Goal: Transaction & Acquisition: Purchase product/service

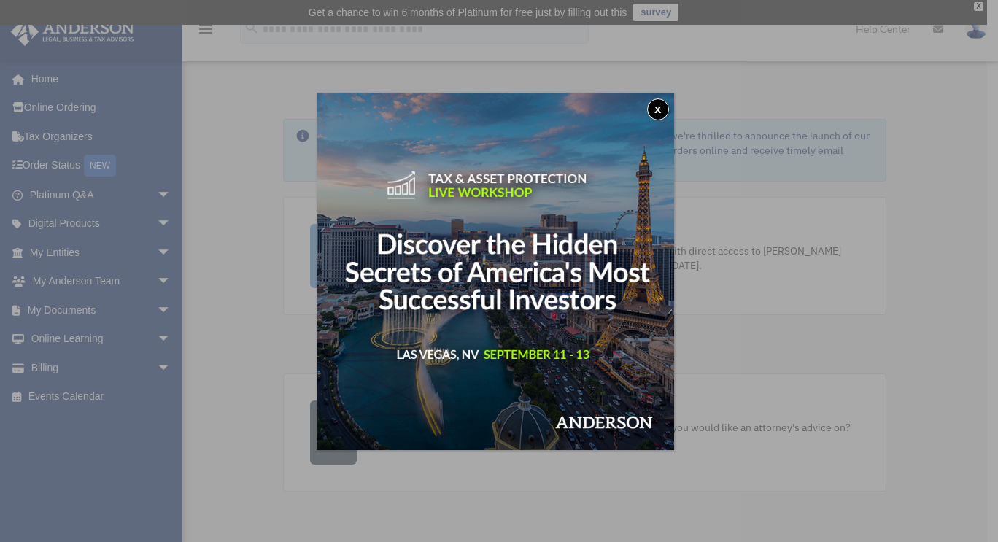
click at [658, 107] on button "x" at bounding box center [658, 110] width 22 height 22
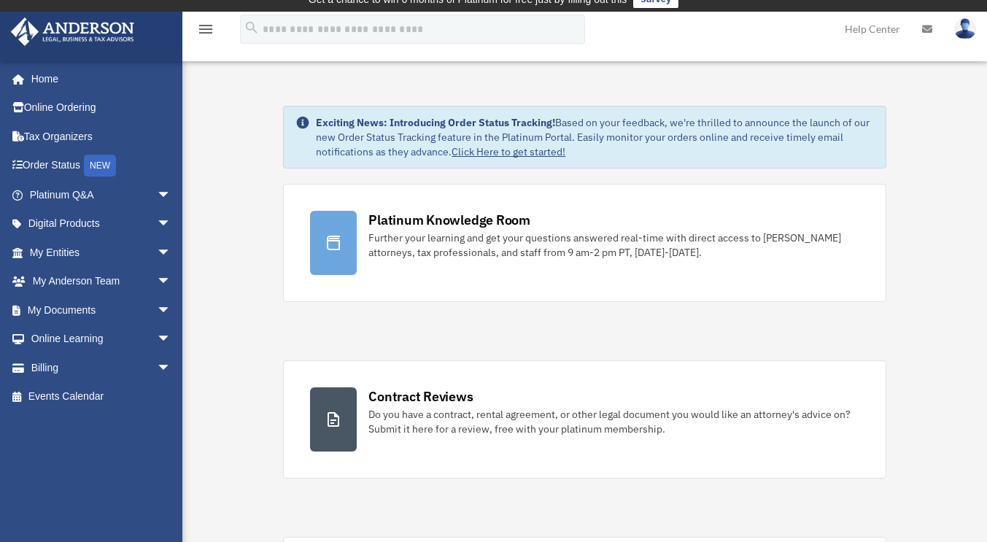
scroll to position [12, 0]
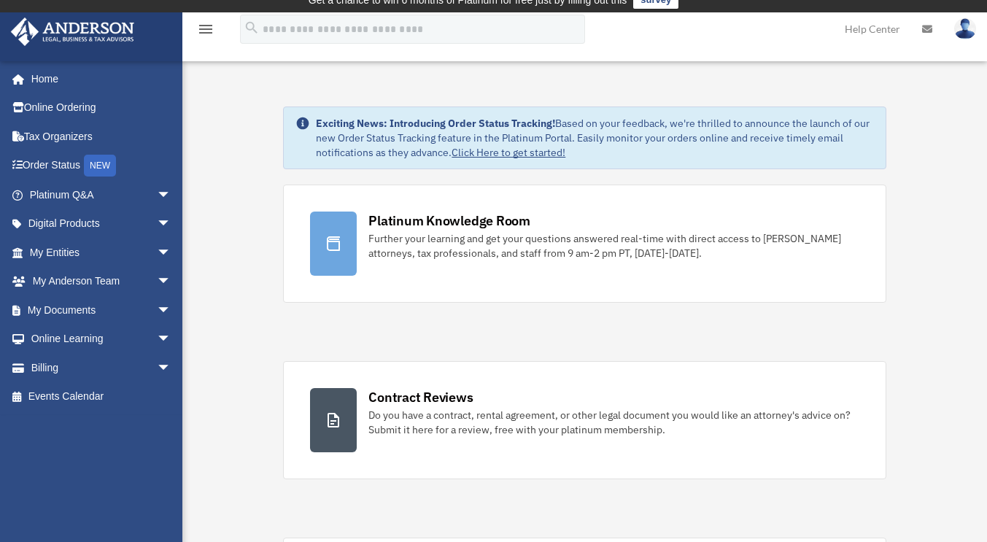
click at [55, 366] on link "Billing arrow_drop_down" at bounding box center [101, 367] width 183 height 29
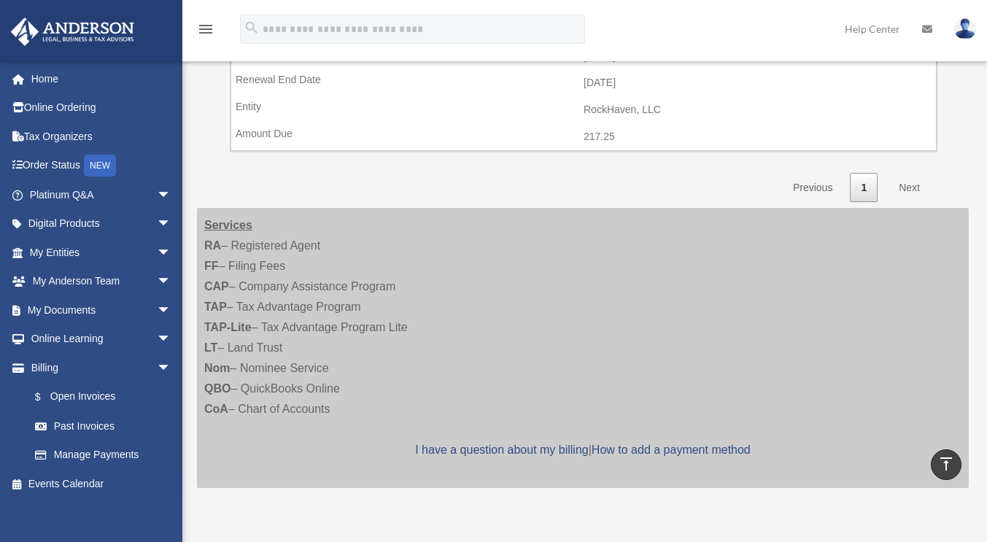
scroll to position [1283, 0]
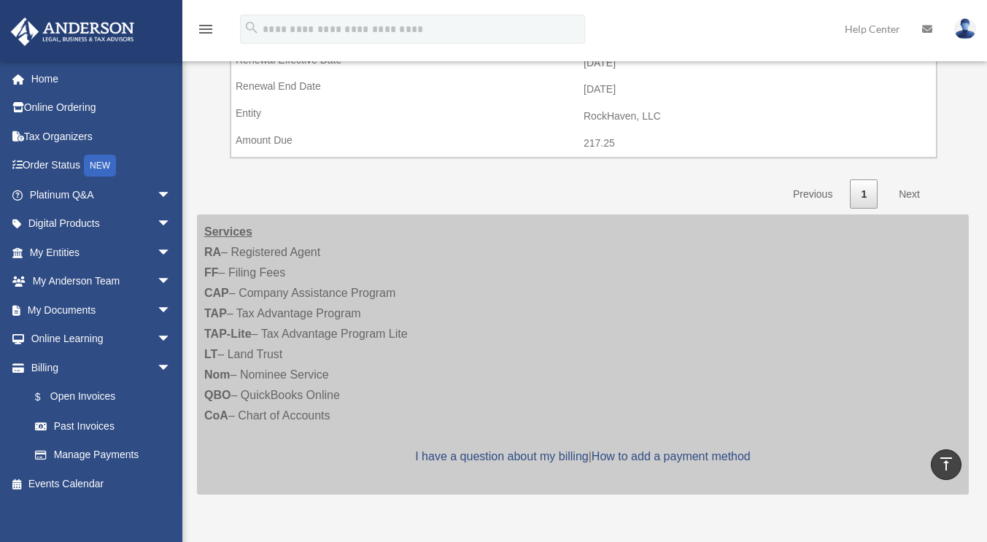
click at [907, 191] on link "Next" at bounding box center [909, 195] width 43 height 30
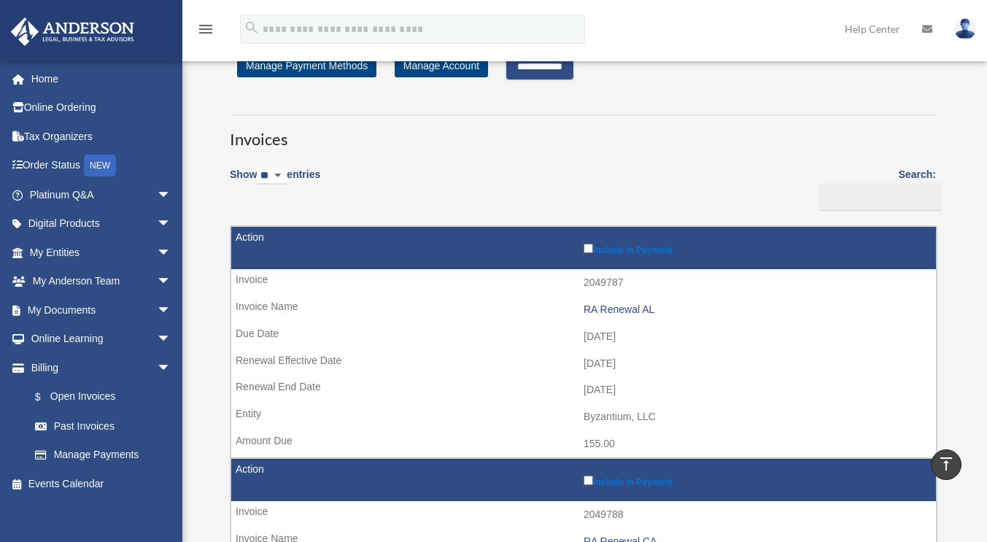
scroll to position [0, 0]
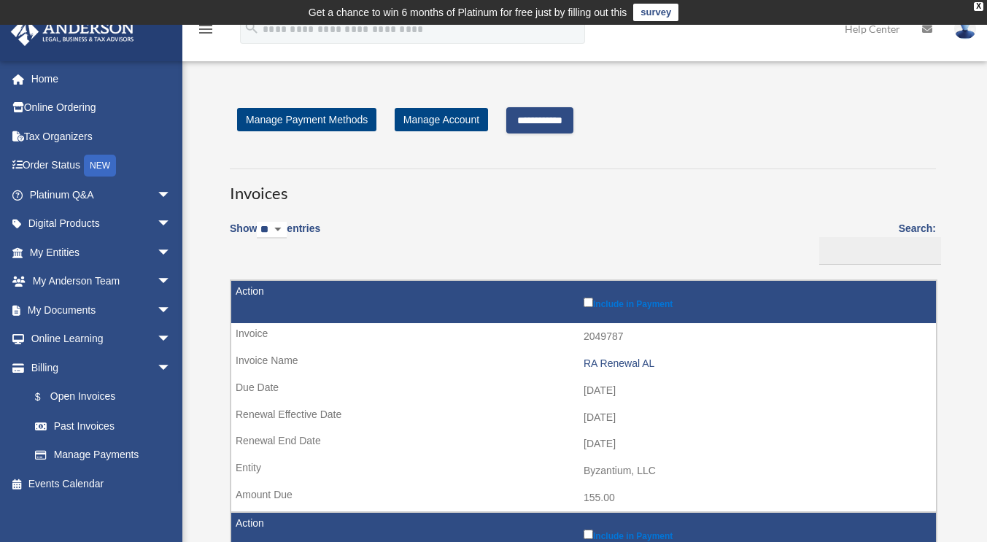
click at [543, 124] on input "**********" at bounding box center [539, 120] width 67 height 26
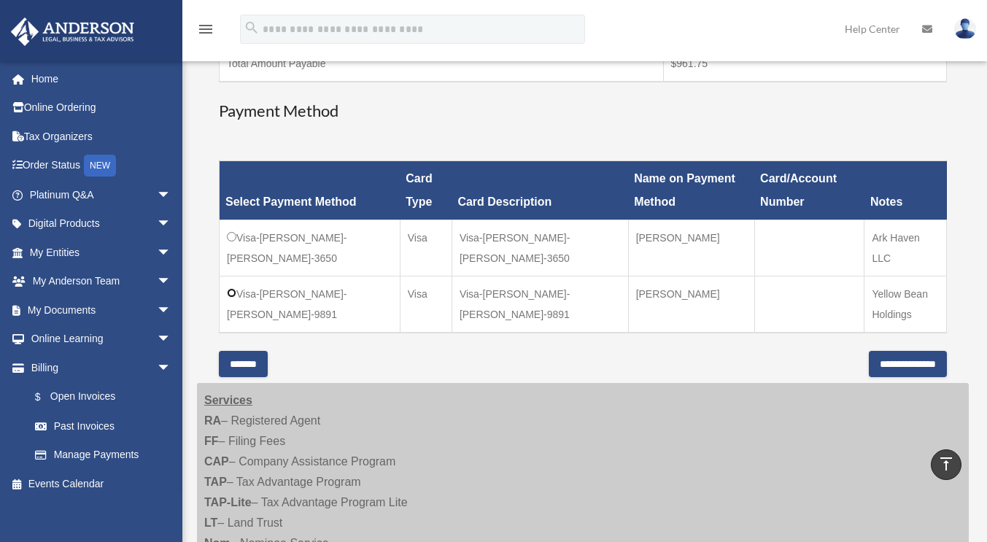
scroll to position [491, 0]
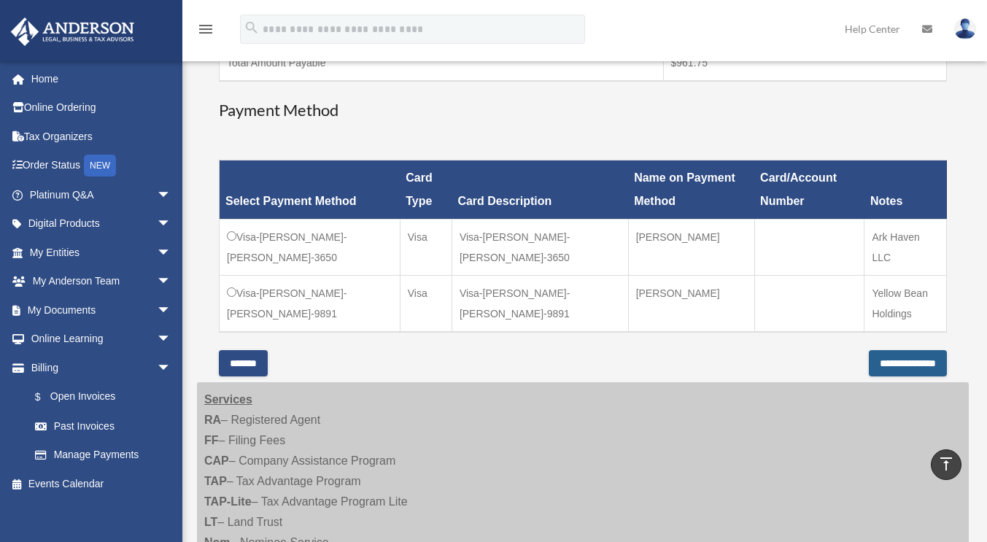
click at [889, 368] on input "**********" at bounding box center [908, 363] width 78 height 26
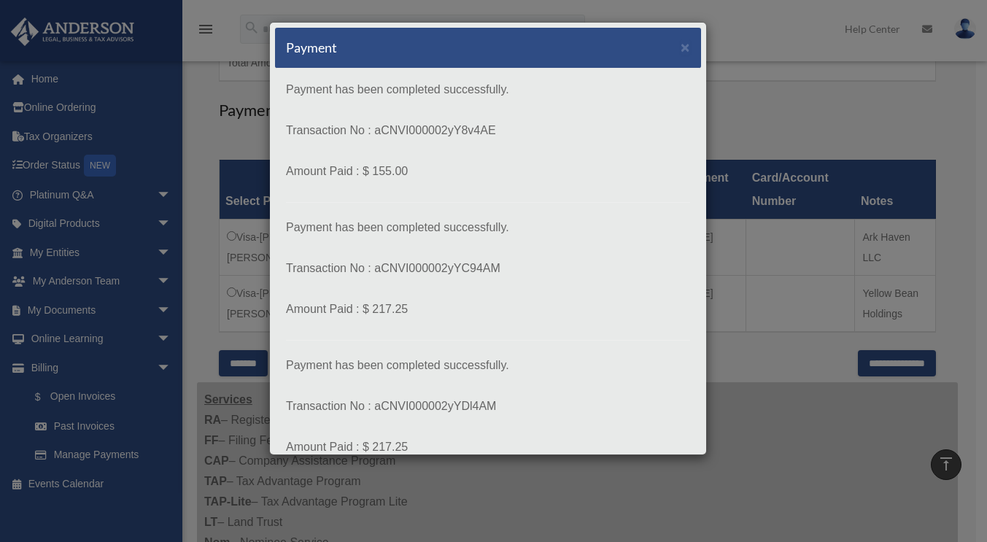
scroll to position [385, 0]
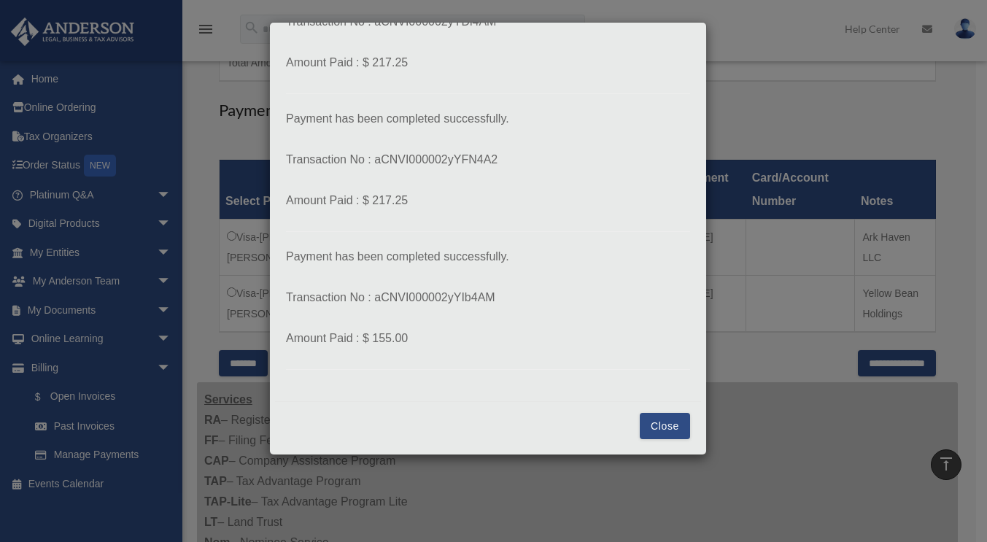
click at [660, 428] on button "Close" at bounding box center [665, 426] width 50 height 26
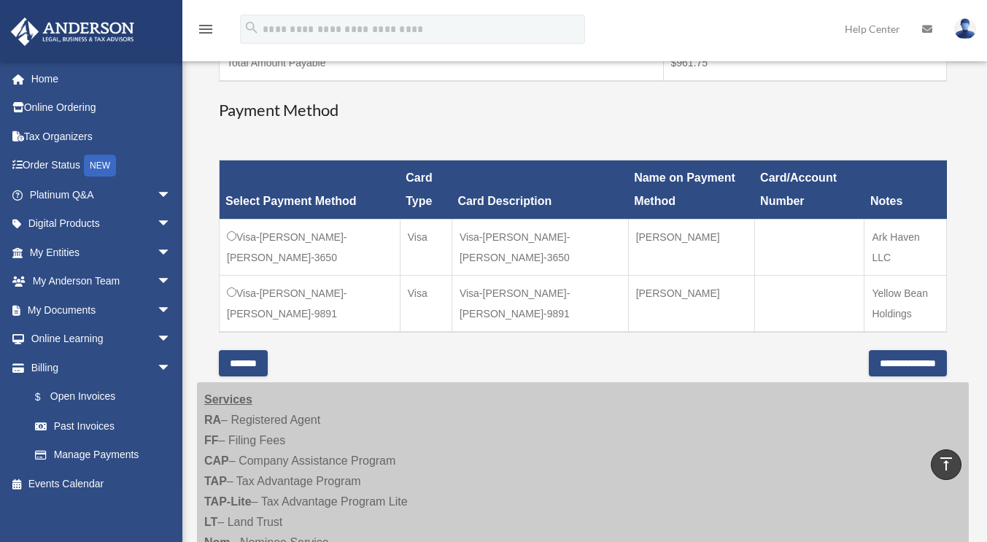
scroll to position [17, 0]
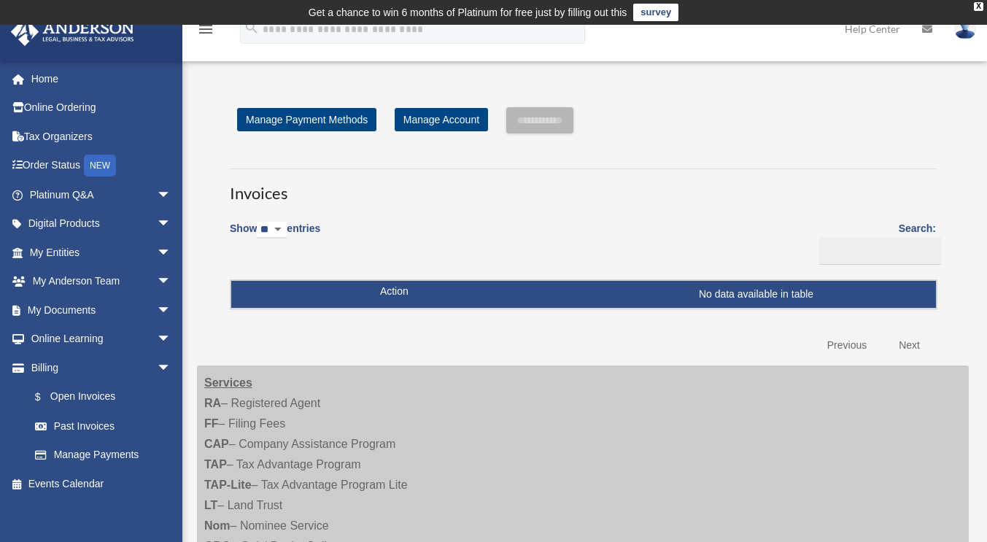
click at [965, 32] on img at bounding box center [966, 28] width 22 height 21
click at [724, 126] on link "Logout" at bounding box center [728, 127] width 146 height 30
